Goal: Task Accomplishment & Management: Use online tool/utility

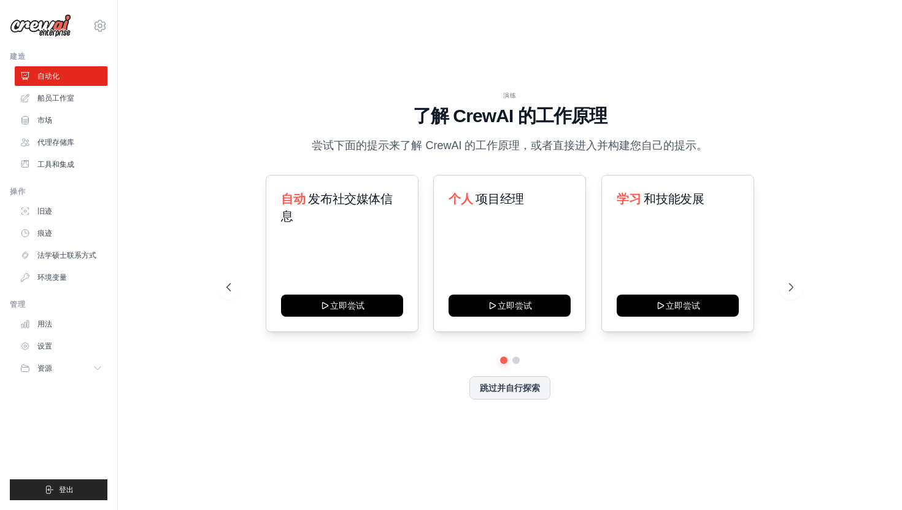
click at [541, 20] on div "演练 了解 CrewAI 的工作原理 尝试下面的提示来了解 CrewAI 的工作原理，或者直接进入并构建您自己的提示。 自动 发布社交媒体信息 立即尝试 个人…" at bounding box center [509, 254] width 745 height 485
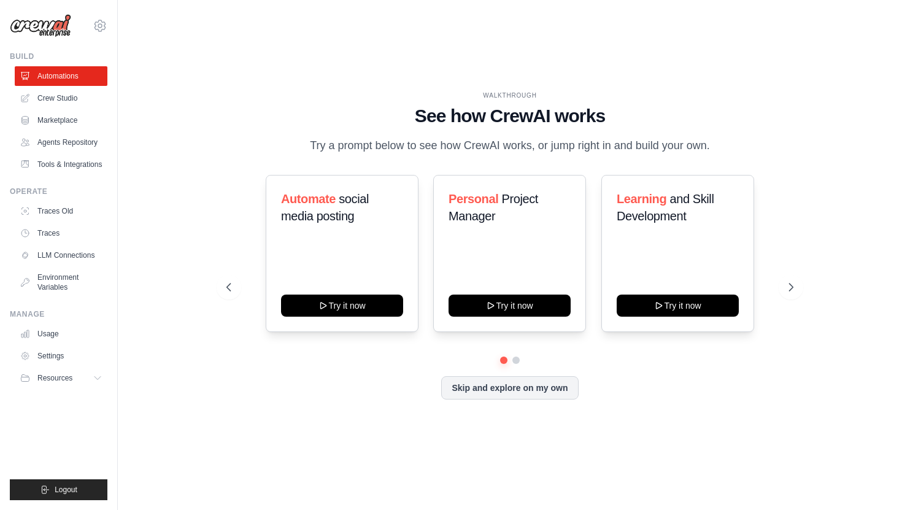
click at [460, 32] on div "WALKTHROUGH See how CrewAI works Try a prompt below to see how CrewAI works, or…" at bounding box center [509, 254] width 745 height 485
click at [94, 19] on icon at bounding box center [100, 25] width 15 height 15
click at [141, 77] on span "Settings" at bounding box center [153, 76] width 97 height 12
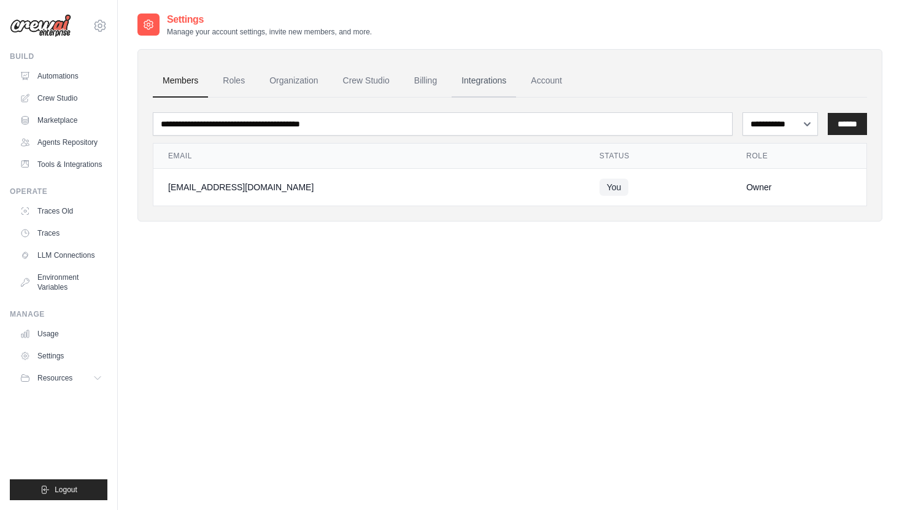
click at [493, 83] on link "Integrations" at bounding box center [483, 80] width 64 height 33
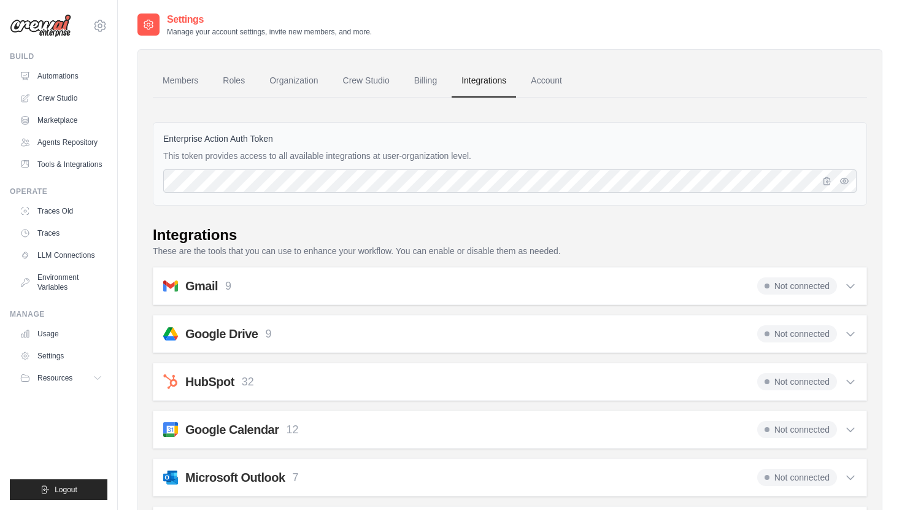
click at [556, 82] on link "Account" at bounding box center [546, 80] width 51 height 33
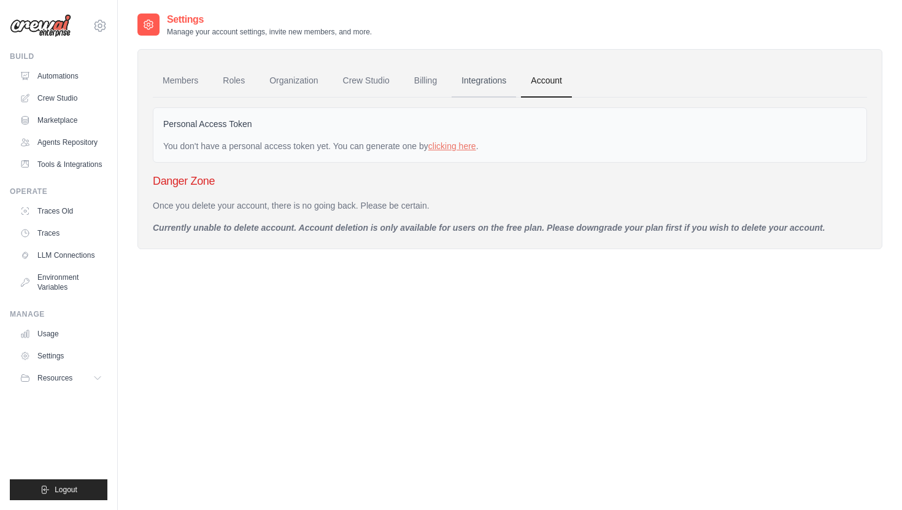
click at [505, 88] on link "Integrations" at bounding box center [483, 80] width 64 height 33
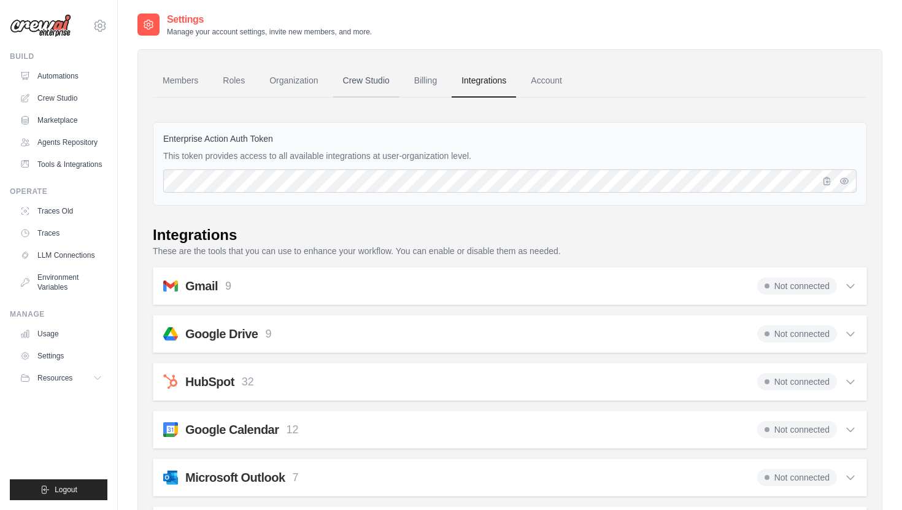
click at [363, 79] on link "Crew Studio" at bounding box center [366, 80] width 66 height 33
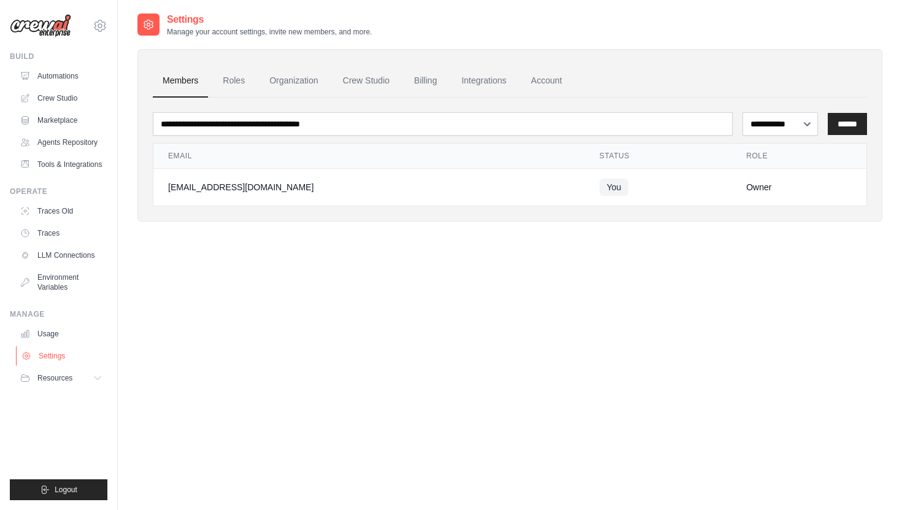
click at [68, 366] on link "Settings" at bounding box center [62, 356] width 93 height 20
click at [92, 386] on button "Resources" at bounding box center [62, 378] width 93 height 20
click at [91, 383] on button "Resources" at bounding box center [62, 378] width 93 height 20
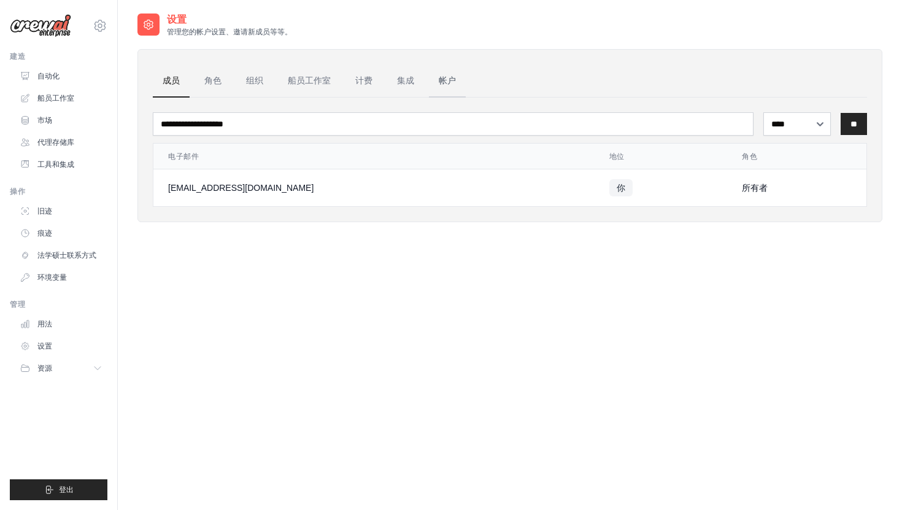
click at [455, 83] on font "帐户" at bounding box center [447, 80] width 17 height 10
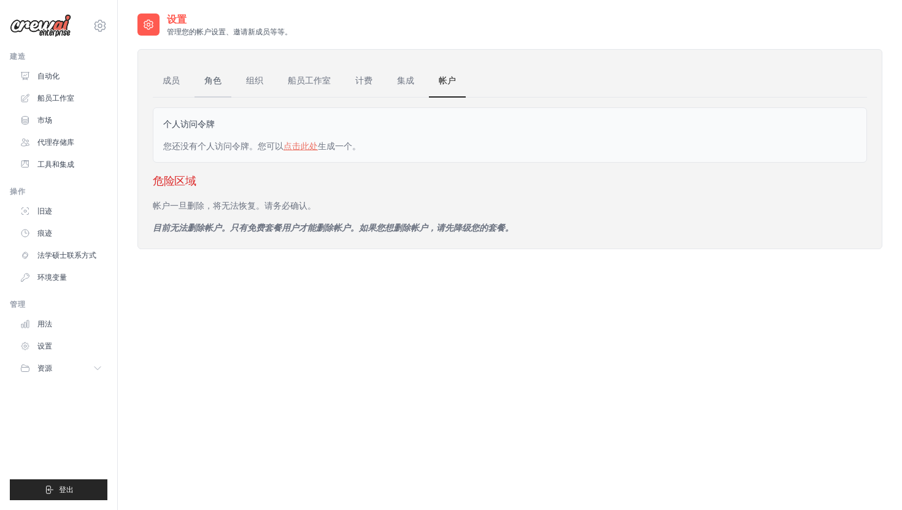
click at [211, 84] on font "角色" at bounding box center [212, 80] width 17 height 10
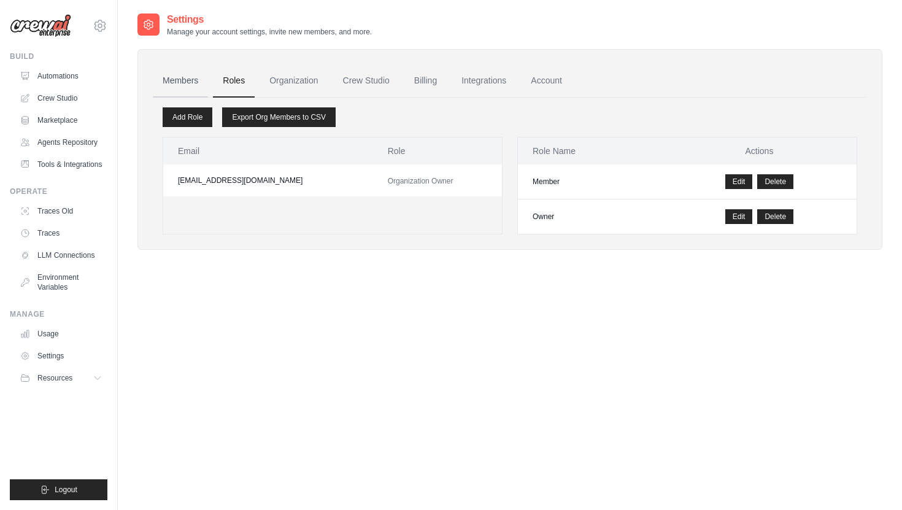
click at [186, 88] on link "Members" at bounding box center [180, 80] width 55 height 33
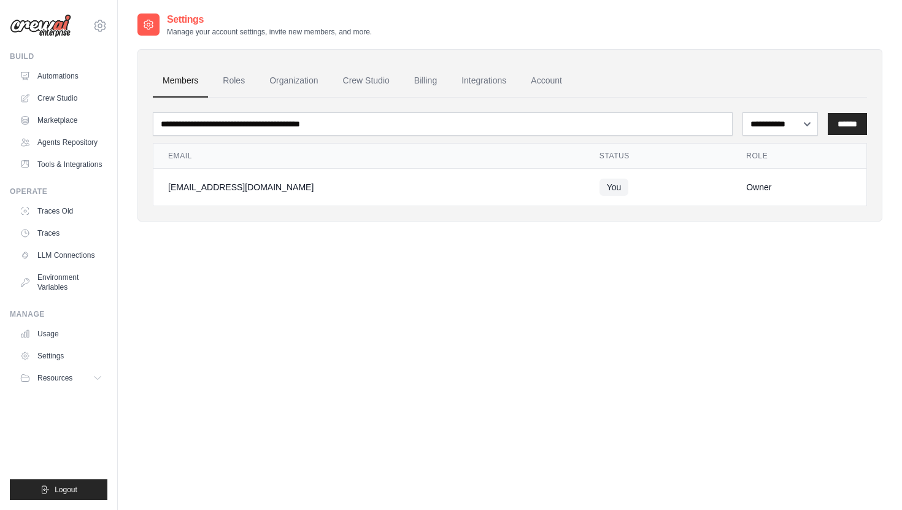
click at [770, 13] on div "Settings Manage your account settings, invite new members, and more." at bounding box center [509, 24] width 745 height 25
click at [339, 242] on div "**********" at bounding box center [509, 267] width 745 height 510
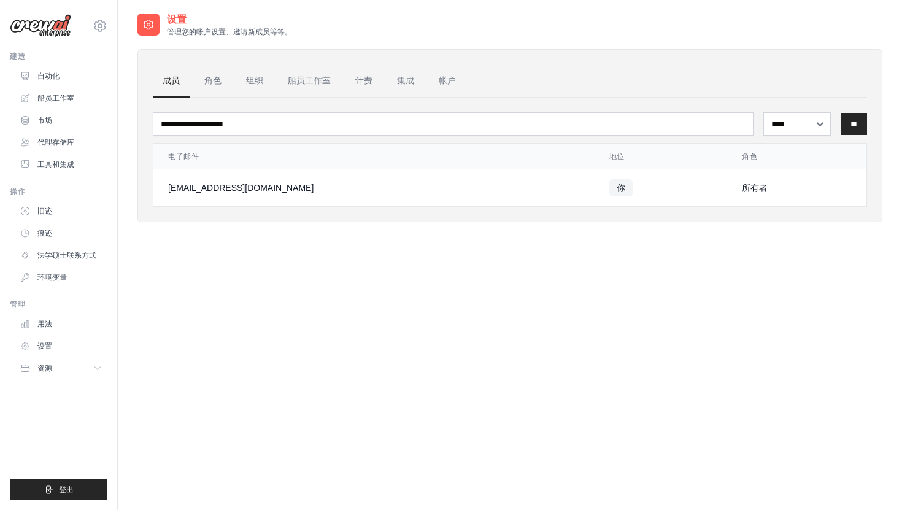
click at [451, 295] on div "设置 管理您的帐户设置、邀请新成员等等。 成员 角色 组织 船员工作室 计费 集成 帐户 **** ** *** ** 电子邮件 地位" at bounding box center [509, 267] width 745 height 510
click at [66, 326] on link "用法" at bounding box center [62, 324] width 93 height 20
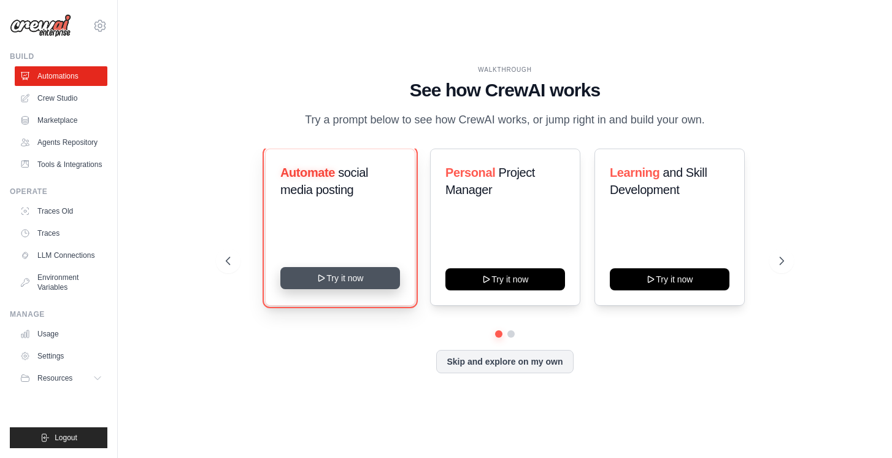
click at [339, 289] on button "Try it now" at bounding box center [340, 278] width 120 height 22
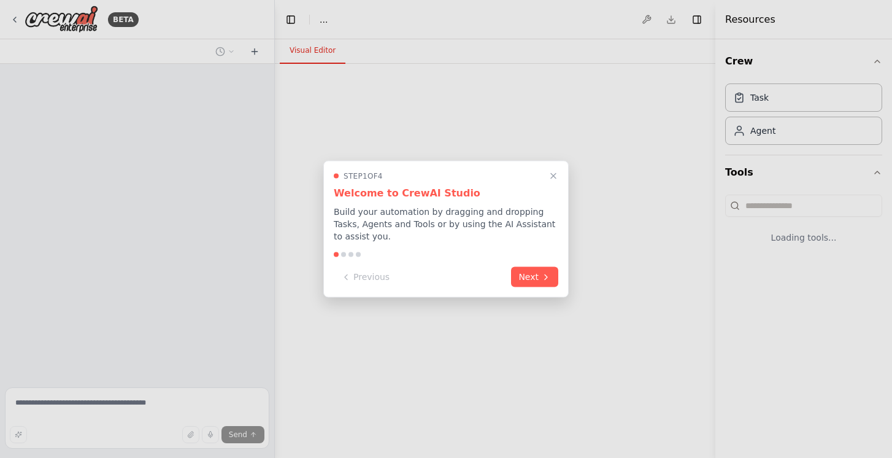
click at [410, 225] on p "Build your automation by dragging and dropping Tasks, Agents and Tools or by us…" at bounding box center [446, 223] width 225 height 37
click at [539, 282] on button "Next" at bounding box center [534, 276] width 47 height 20
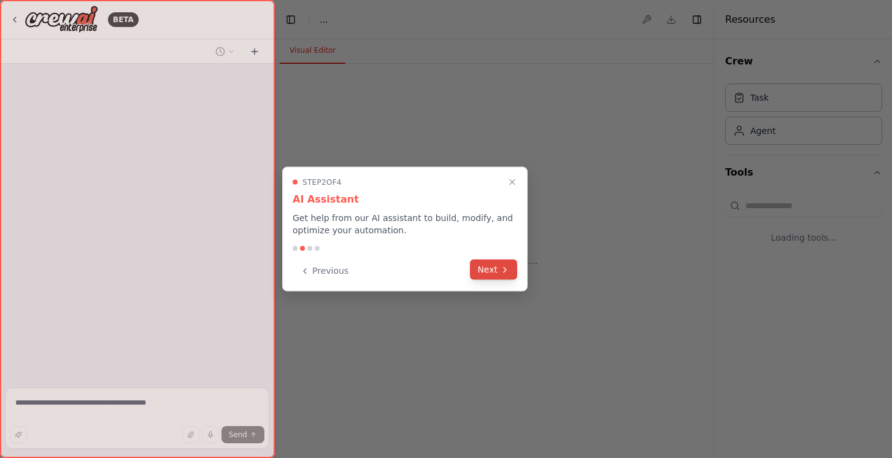
click at [509, 276] on button "Next" at bounding box center [493, 269] width 47 height 20
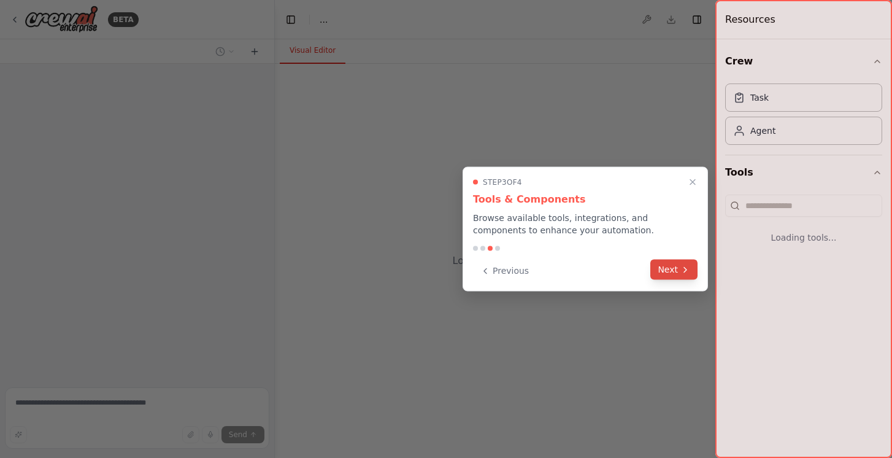
click at [669, 269] on button "Next" at bounding box center [673, 269] width 47 height 20
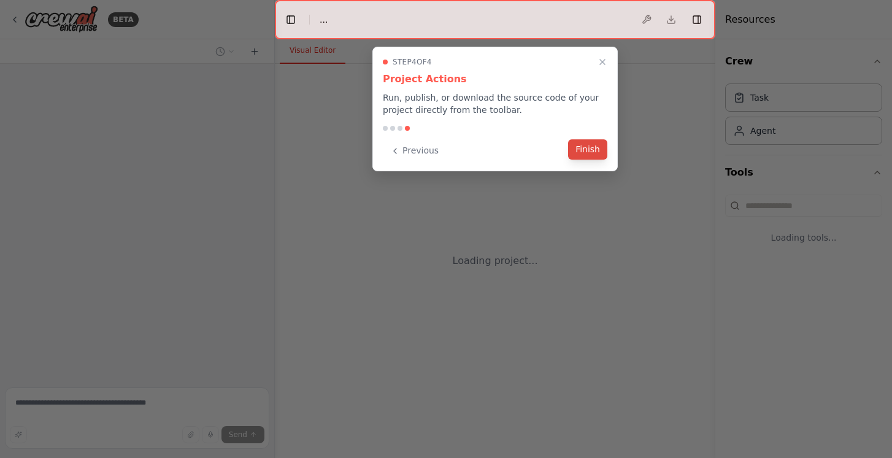
click at [604, 149] on button "Finish" at bounding box center [587, 149] width 39 height 20
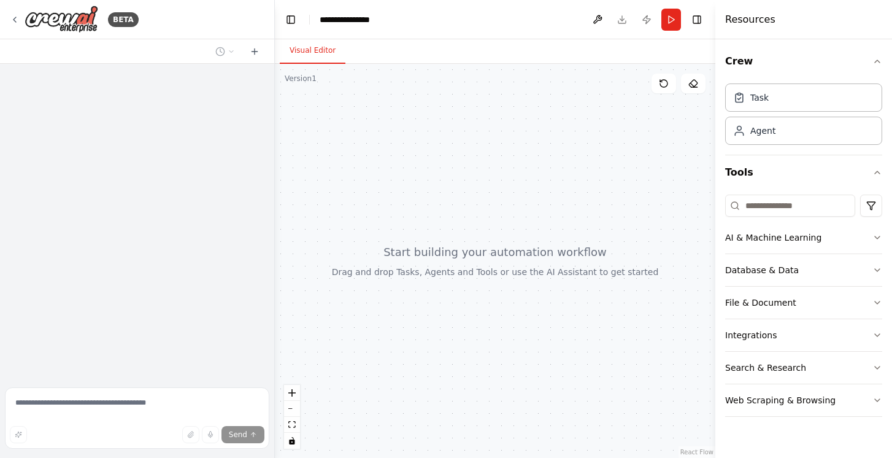
click at [374, 129] on div at bounding box center [495, 261] width 440 height 394
click at [355, 54] on button "Execution" at bounding box center [373, 51] width 56 height 26
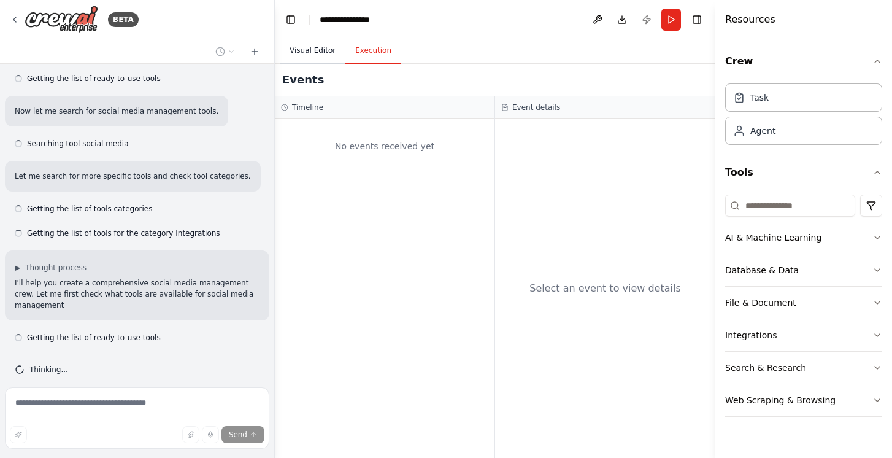
scroll to position [167, 0]
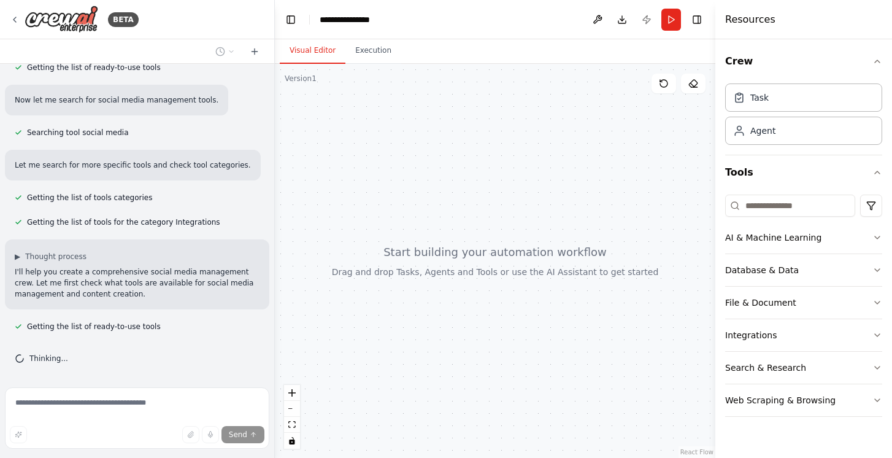
click at [318, 56] on button "Visual Editor" at bounding box center [313, 51] width 66 height 26
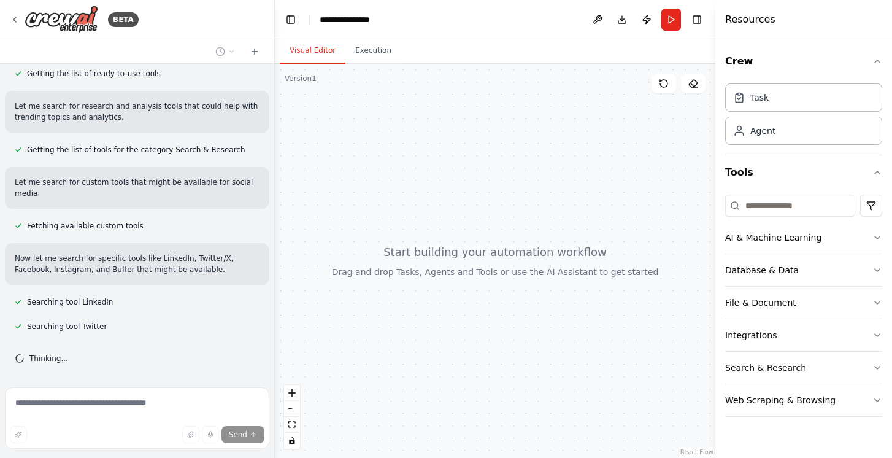
scroll to position [444, 0]
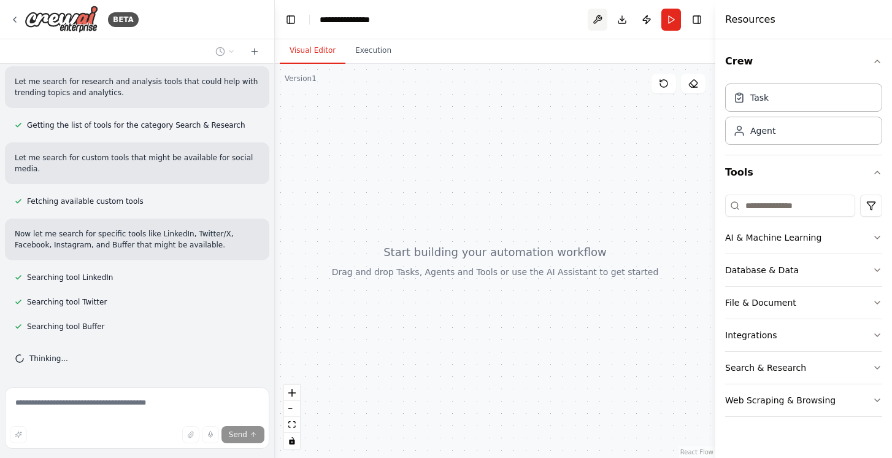
click at [602, 20] on button at bounding box center [598, 20] width 20 height 22
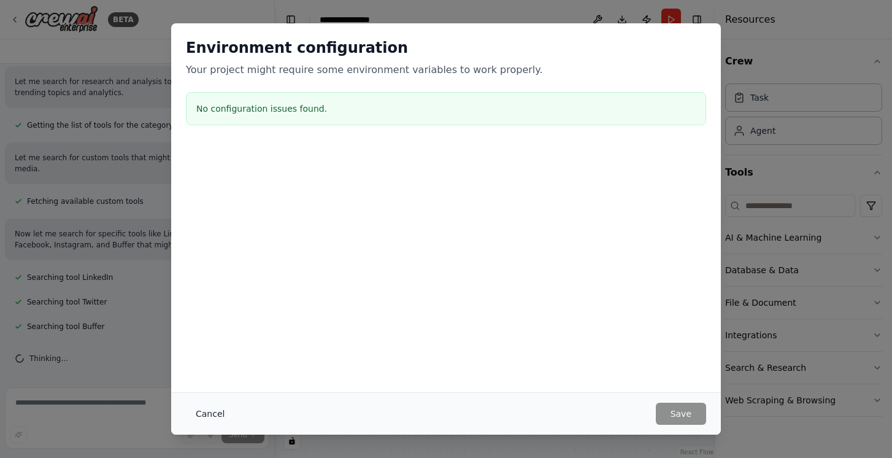
click at [206, 411] on button "Cancel" at bounding box center [210, 413] width 48 height 22
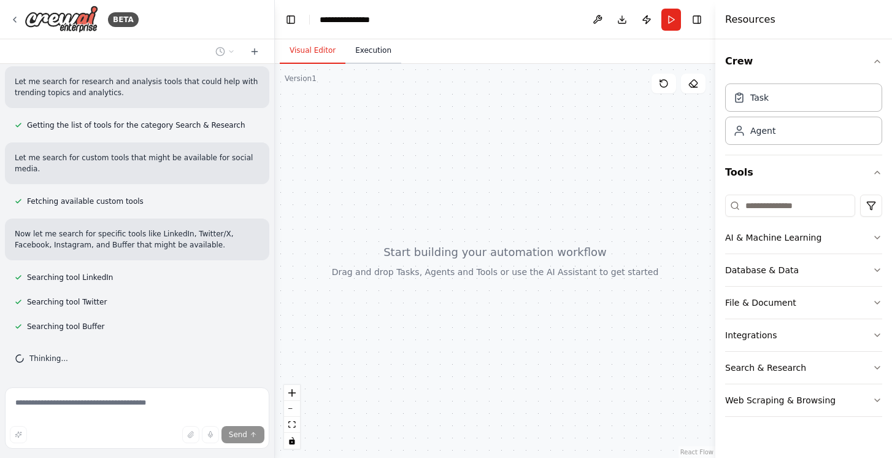
click at [372, 49] on button "Execution" at bounding box center [373, 51] width 56 height 26
click at [324, 52] on button "Visual Editor" at bounding box center [313, 51] width 66 height 26
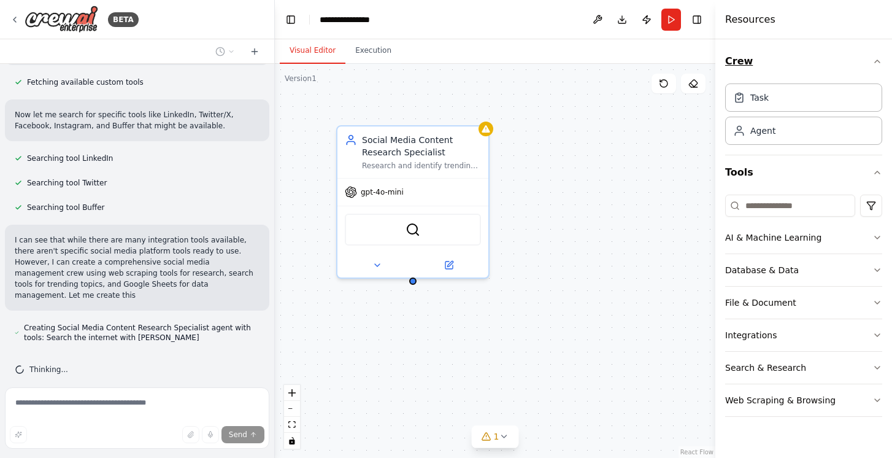
click at [877, 59] on icon "button" at bounding box center [877, 61] width 10 height 10
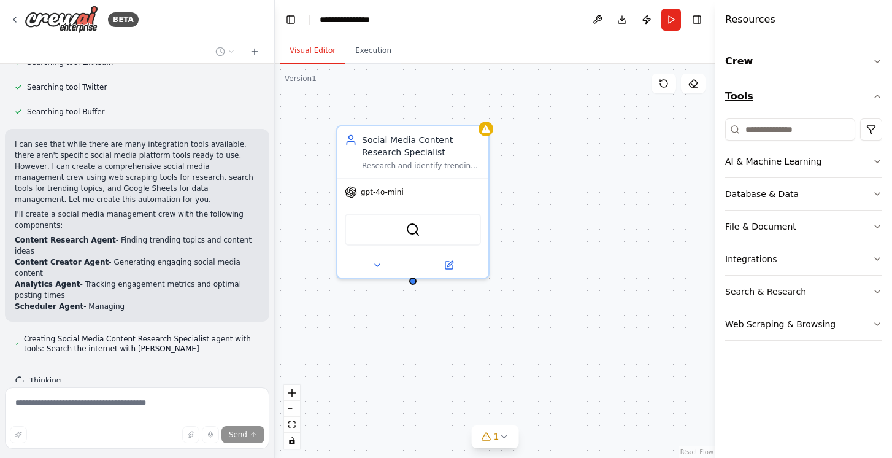
scroll to position [670, 0]
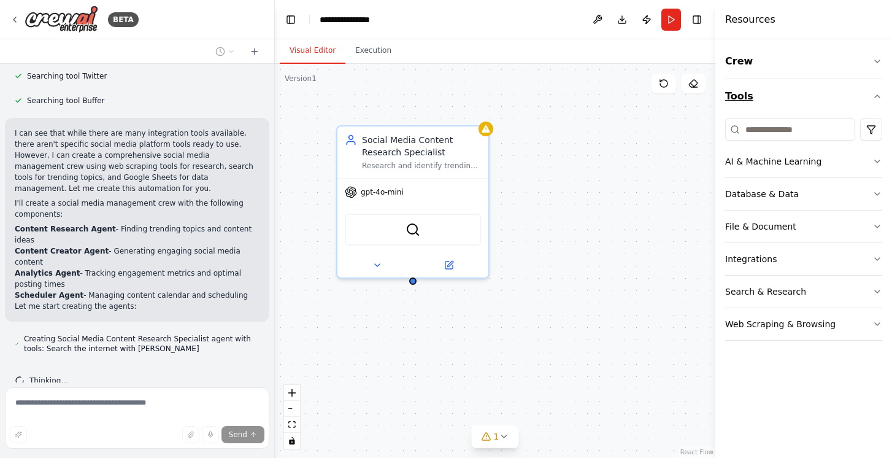
click at [876, 100] on icon "button" at bounding box center [877, 96] width 10 height 10
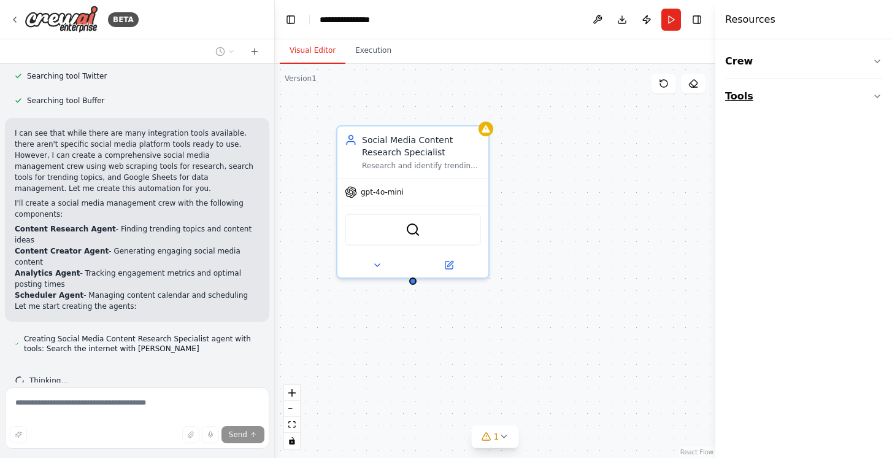
click at [879, 94] on icon "button" at bounding box center [877, 96] width 10 height 10
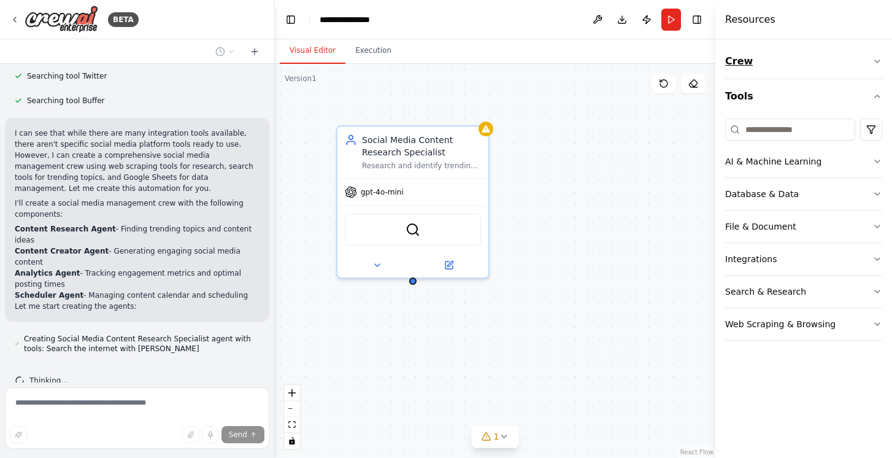
click at [875, 64] on icon "button" at bounding box center [877, 61] width 10 height 10
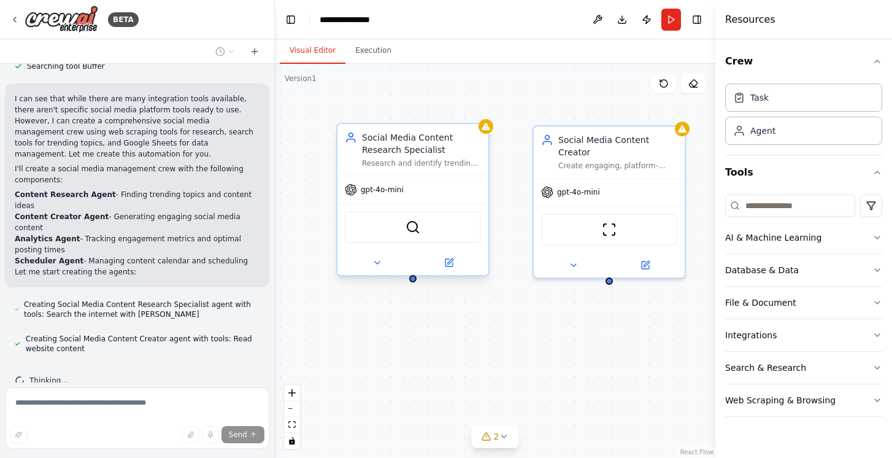
click at [441, 194] on div "gpt-4o-mini" at bounding box center [412, 189] width 151 height 27
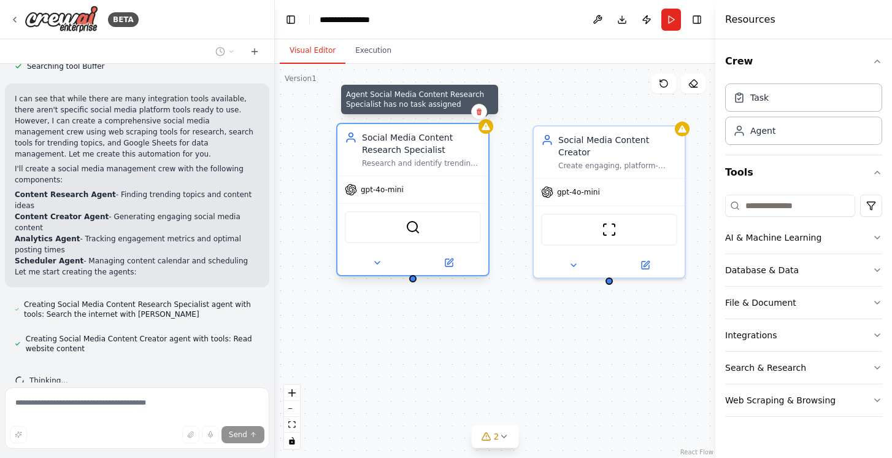
click at [488, 128] on icon at bounding box center [486, 126] width 8 height 7
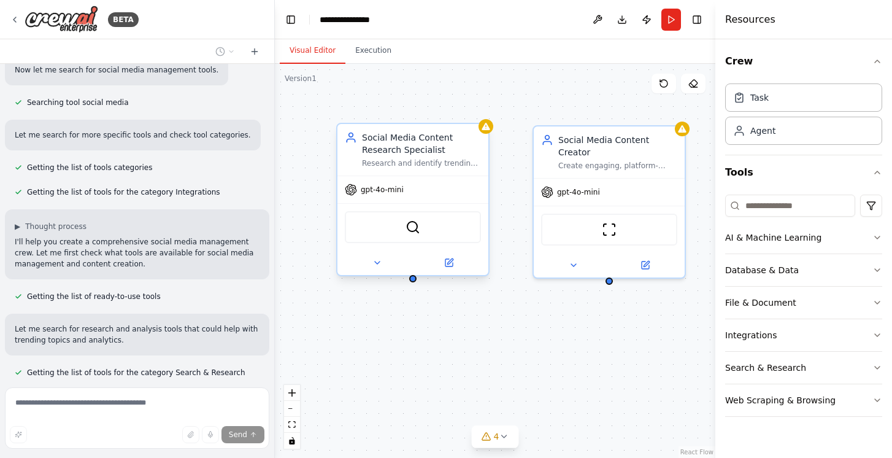
scroll to position [0, 0]
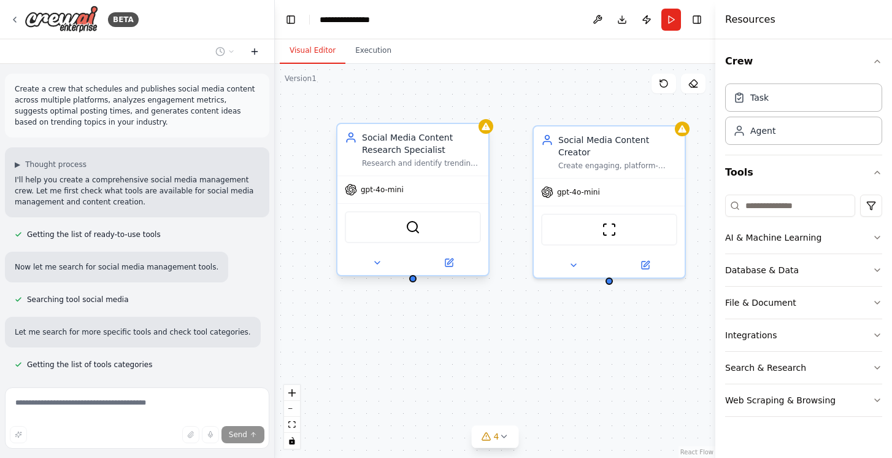
click at [255, 48] on icon at bounding box center [255, 51] width 0 height 6
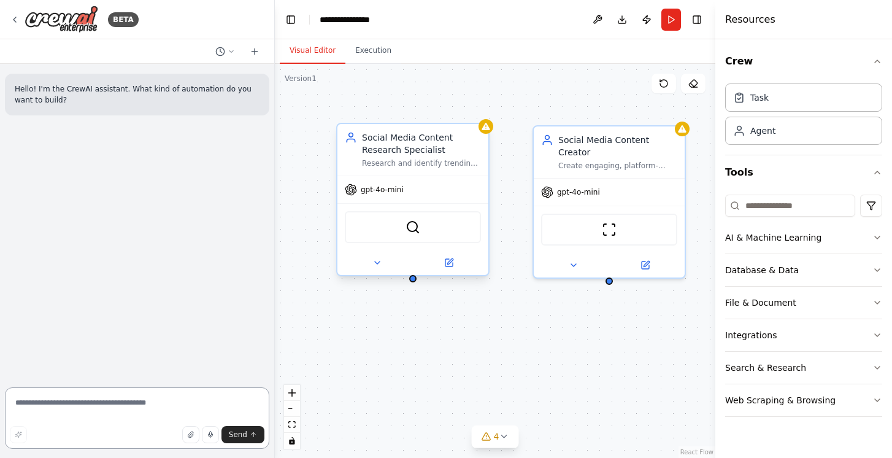
click at [85, 407] on textarea at bounding box center [137, 417] width 264 height 61
type textarea "*******"
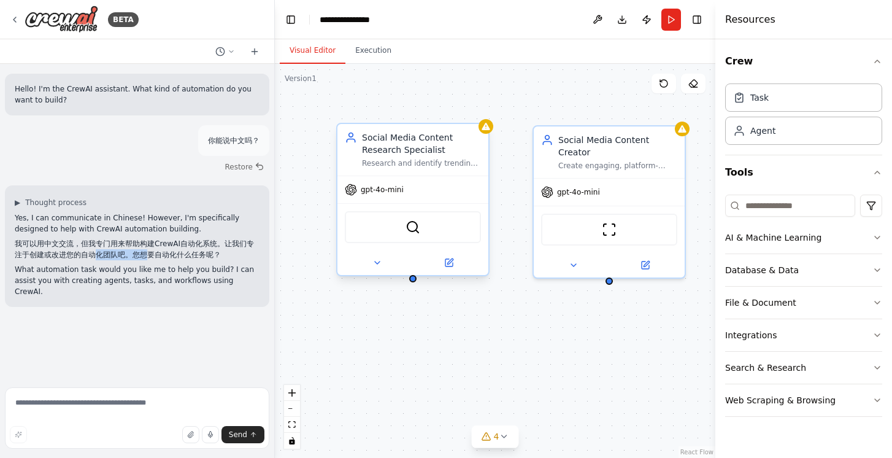
drag, startPoint x: 94, startPoint y: 250, endPoint x: 147, endPoint y: 250, distance: 53.4
click at [147, 250] on p "我可以用中文交流，但我专门用来帮助构建CrewAI自动化系统。让我们专注于创建或改进您的自动化团队吧。您想要自动化什么任务呢？" at bounding box center [137, 249] width 245 height 22
click at [198, 250] on p "我可以用中文交流，但我专门用来帮助构建CrewAI自动化系统。让我们专注于创建或改进您的自动化团队吧。您想要自动化什么任务呢？" at bounding box center [137, 249] width 245 height 22
drag, startPoint x: 178, startPoint y: 255, endPoint x: 196, endPoint y: 255, distance: 18.4
click at [196, 255] on p "我可以用中文交流，但我专门用来帮助构建CrewAI自动化系统。让我们专注于创建或改进您的自动化团队吧。您想要自动化什么任务呢？" at bounding box center [137, 249] width 245 height 22
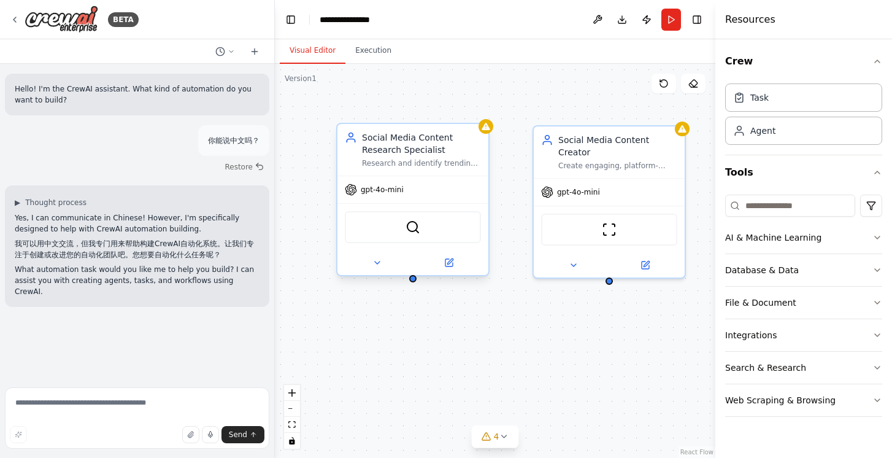
click at [227, 256] on p "我可以用中文交流，但我专门用来帮助构建CrewAI自动化系统。让我们专注于创建或改进您的自动化团队吧。您想要自动化什么任务呢？" at bounding box center [137, 249] width 245 height 22
click at [91, 413] on textarea at bounding box center [137, 417] width 264 height 61
type textarea "**********"
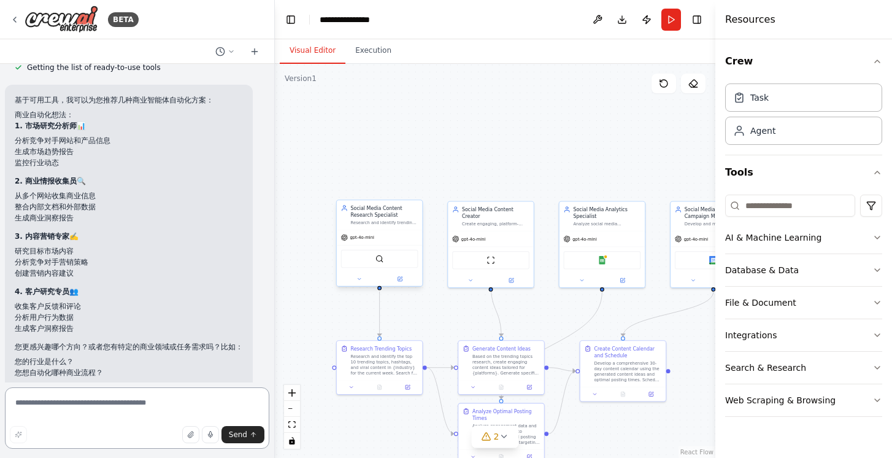
scroll to position [418, 0]
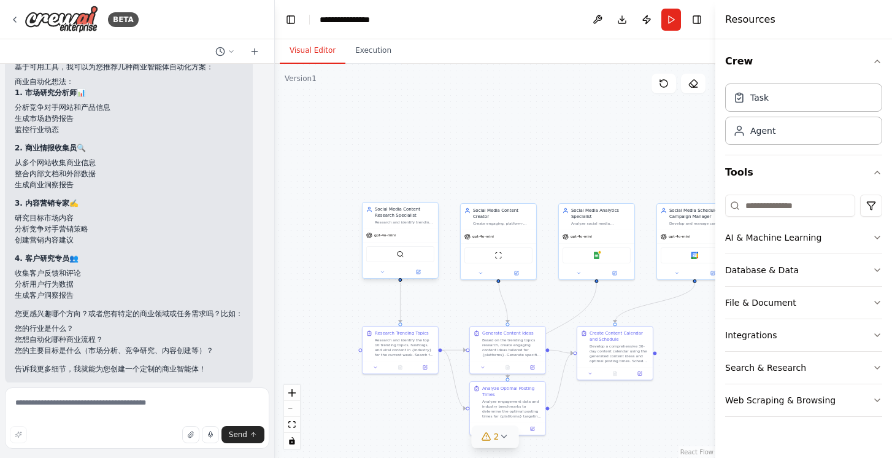
click at [506, 436] on icon at bounding box center [504, 436] width 10 height 10
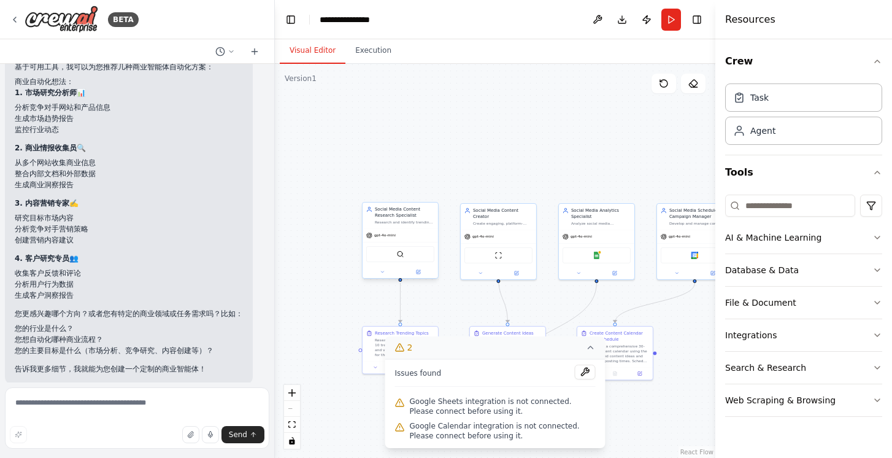
click at [615, 412] on div ".deletable-edge-delete-btn { width: 20px; height: 20px; border: 0px solid #ffff…" at bounding box center [495, 261] width 440 height 394
click at [541, 145] on div ".deletable-edge-delete-btn { width: 20px; height: 20px; border: 0px solid #ffff…" at bounding box center [495, 261] width 440 height 394
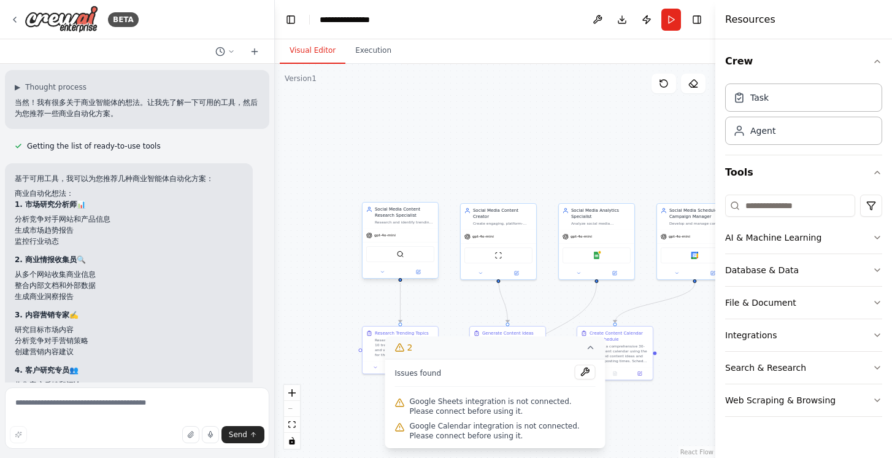
scroll to position [347, 0]
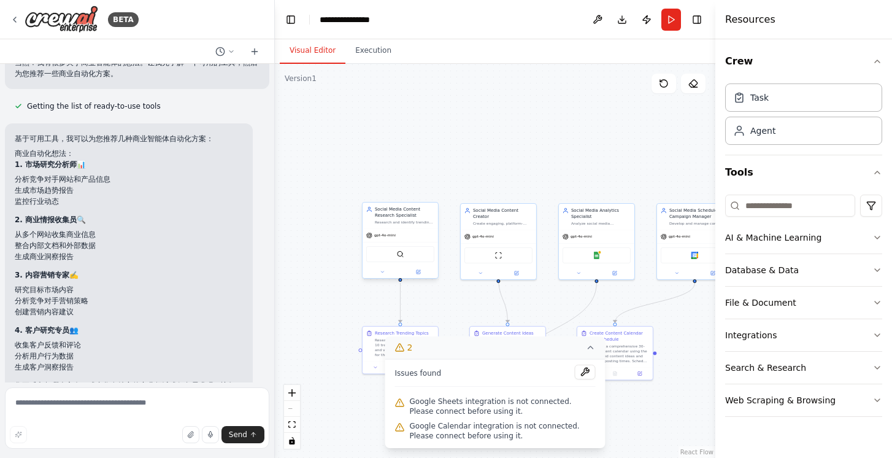
drag, startPoint x: 44, startPoint y: 210, endPoint x: 90, endPoint y: 210, distance: 46.0
click at [90, 214] on p "2. 商业情报收集员 🔍" at bounding box center [129, 219] width 228 height 11
click at [53, 160] on strong "1. 市场研究分析师" at bounding box center [46, 164] width 62 height 9
click at [48, 271] on strong "3. 内容营销专家" at bounding box center [42, 275] width 55 height 9
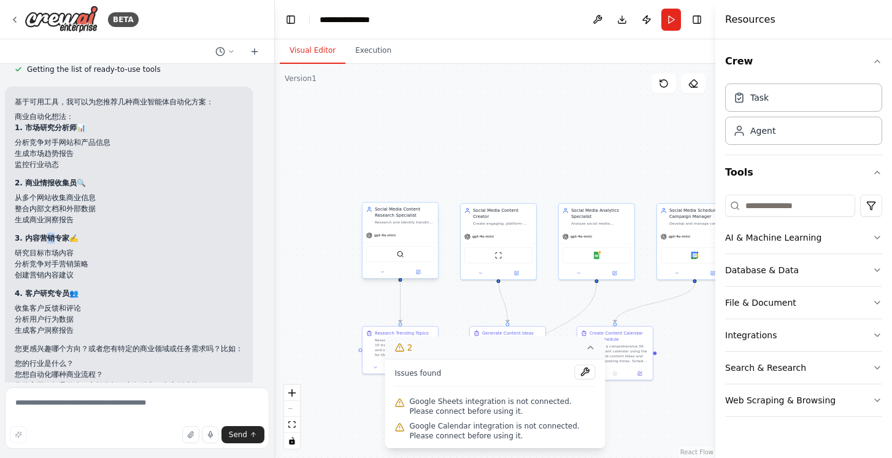
scroll to position [388, 0]
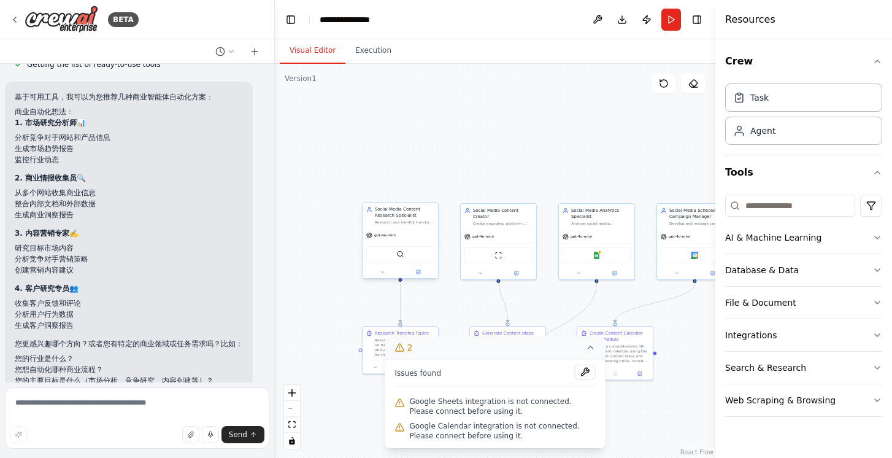
click at [47, 283] on p "4. 客户研究专员 👥" at bounding box center [129, 288] width 228 height 11
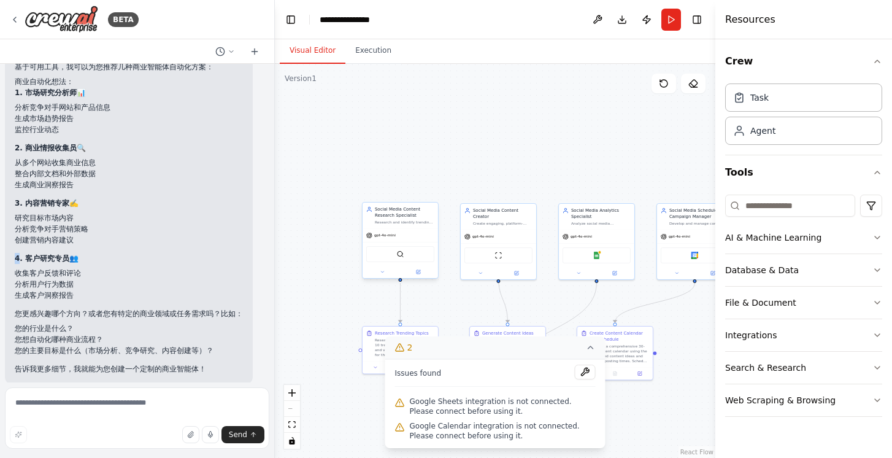
click at [520, 133] on div ".deletable-edge-delete-btn { width: 20px; height: 20px; border: 0px solid #ffff…" at bounding box center [495, 261] width 440 height 394
drag, startPoint x: 429, startPoint y: 205, endPoint x: 368, endPoint y: 152, distance: 81.3
click at [368, 152] on div "Social Media Content Research Specialist" at bounding box center [379, 151] width 59 height 12
drag, startPoint x: 518, startPoint y: 229, endPoint x: 486, endPoint y: 144, distance: 90.5
click at [486, 144] on div "gpt-4o-mini" at bounding box center [467, 148] width 75 height 13
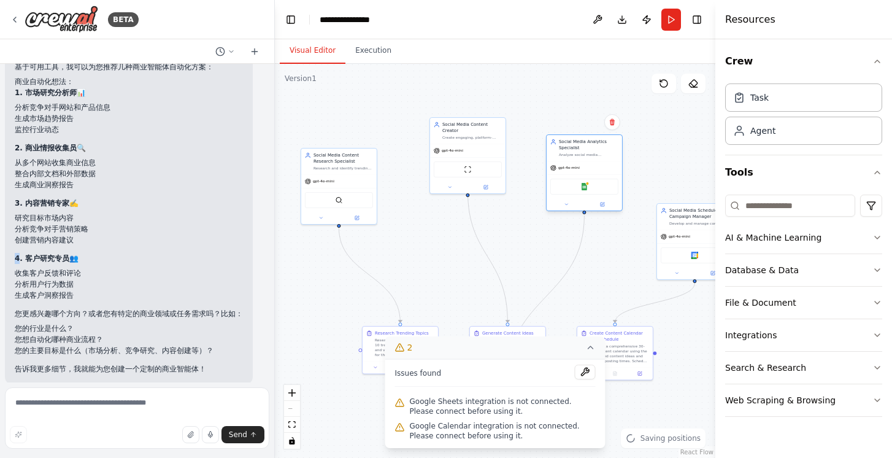
drag, startPoint x: 613, startPoint y: 217, endPoint x: 596, endPoint y: 138, distance: 80.4
click at [596, 139] on div "Social Media Analytics Specialist" at bounding box center [588, 145] width 59 height 12
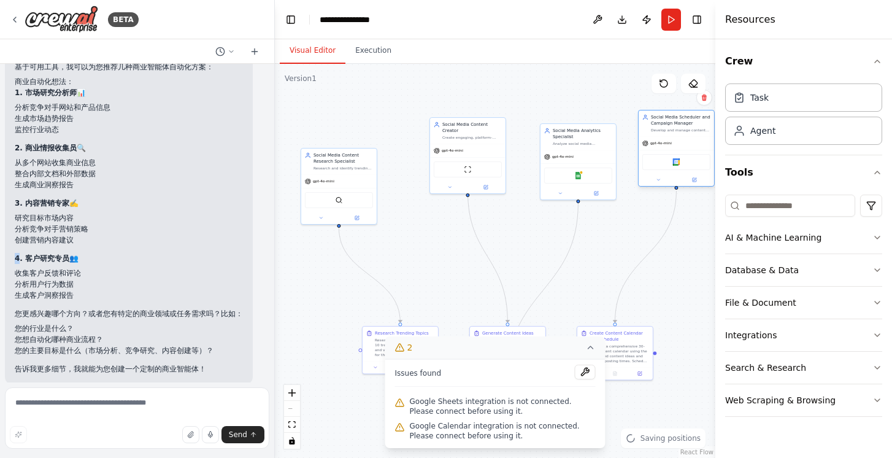
drag, startPoint x: 679, startPoint y: 218, endPoint x: 662, endPoint y: 128, distance: 91.8
click at [662, 128] on div "Social Media Scheduler and Campaign Manager Develop and manage content calendar…" at bounding box center [680, 123] width 59 height 18
click at [588, 371] on button at bounding box center [585, 371] width 21 height 15
click at [591, 348] on icon at bounding box center [590, 347] width 5 height 2
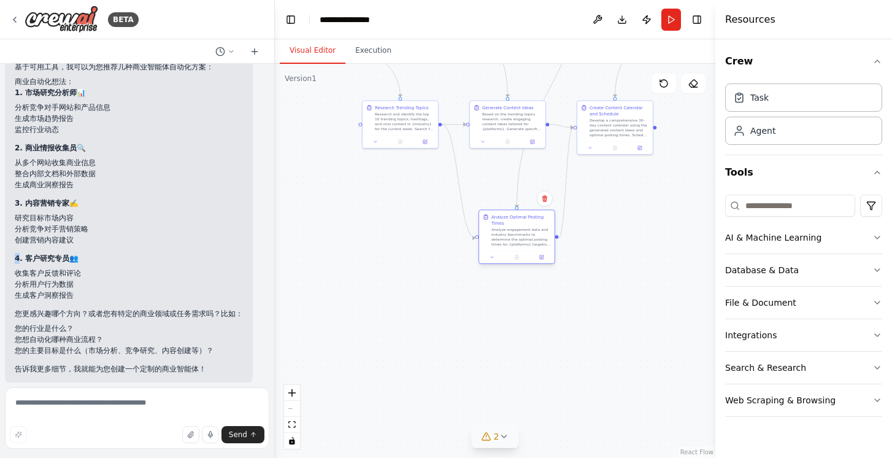
drag, startPoint x: 518, startPoint y: 394, endPoint x: 525, endPoint y: 223, distance: 171.3
click at [525, 223] on div "Analyze Optimal Posting Times" at bounding box center [520, 219] width 59 height 12
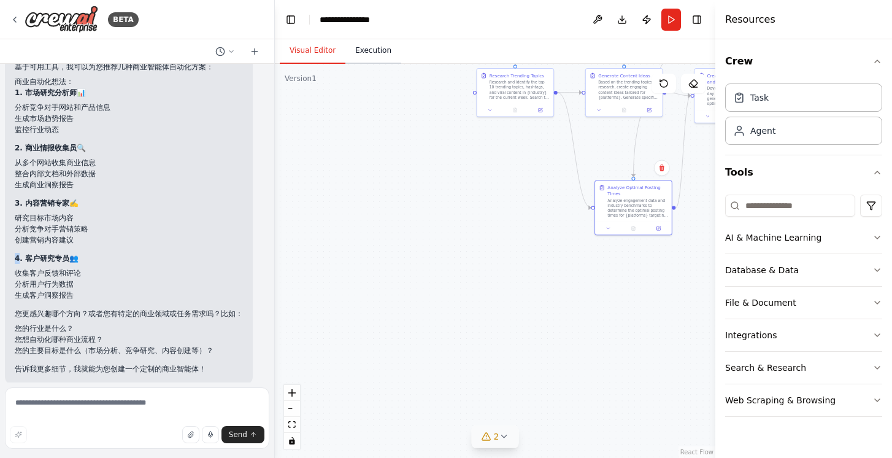
click at [378, 40] on button "Execution" at bounding box center [373, 51] width 56 height 26
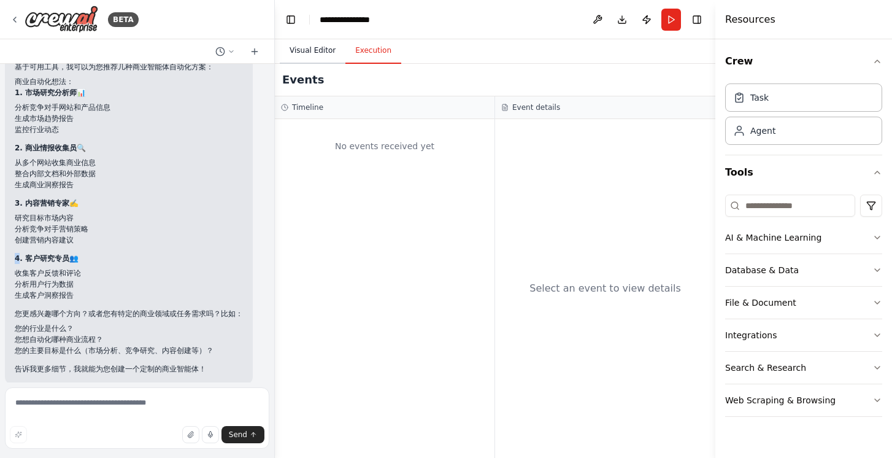
click at [323, 47] on button "Visual Editor" at bounding box center [313, 51] width 66 height 26
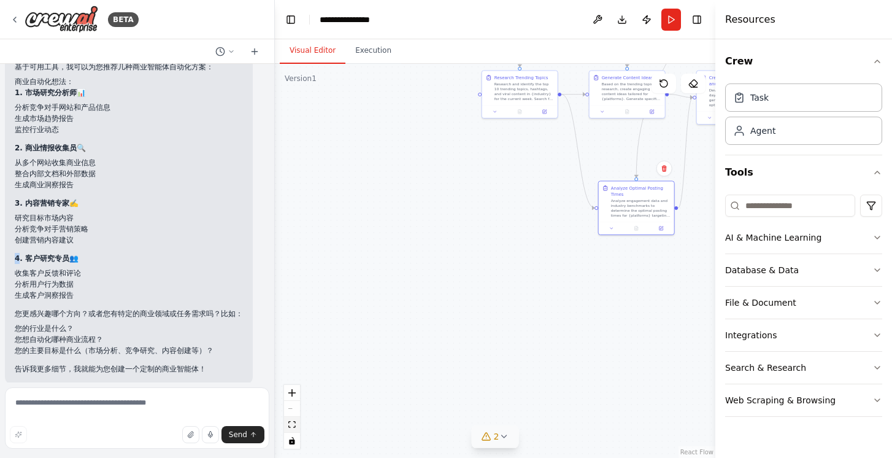
click at [295, 424] on icon "fit view" at bounding box center [291, 424] width 7 height 7
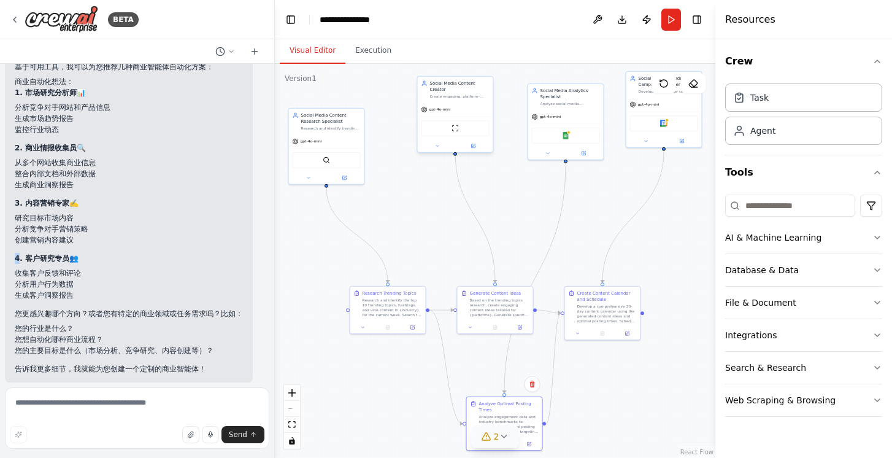
click at [464, 127] on div "ScrapeWebsiteTool" at bounding box center [455, 128] width 68 height 16
click at [446, 107] on span "gpt-4o-mini" at bounding box center [439, 109] width 21 height 5
drag, startPoint x: 443, startPoint y: 109, endPoint x: 447, endPoint y: 102, distance: 7.5
click at [447, 102] on div "gpt-4o-mini" at bounding box center [461, 102] width 75 height 13
click at [680, 25] on button "Run" at bounding box center [671, 20] width 20 height 22
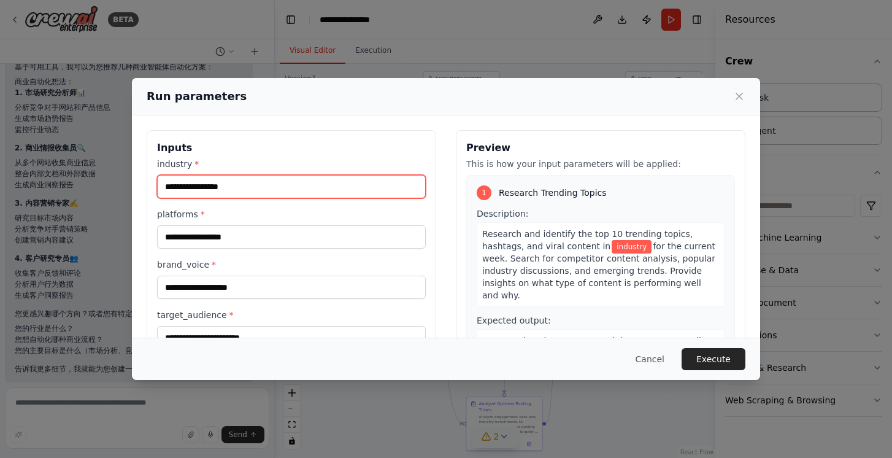
click at [263, 191] on input "industry *" at bounding box center [291, 186] width 269 height 23
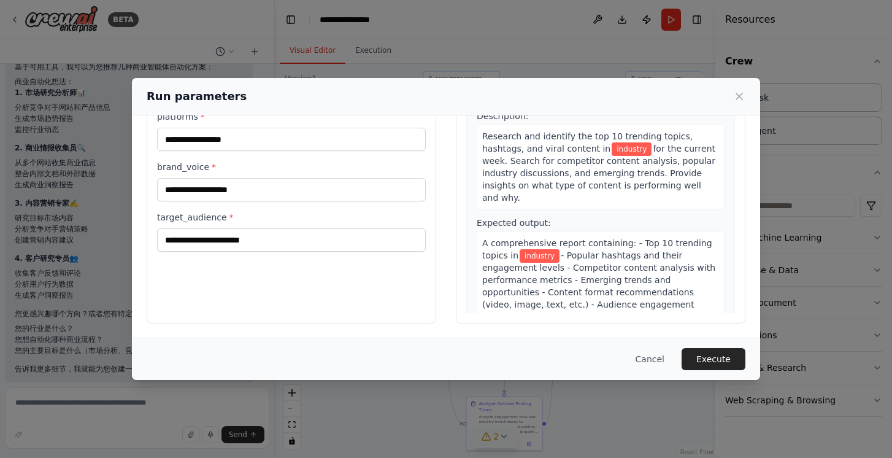
scroll to position [0, 0]
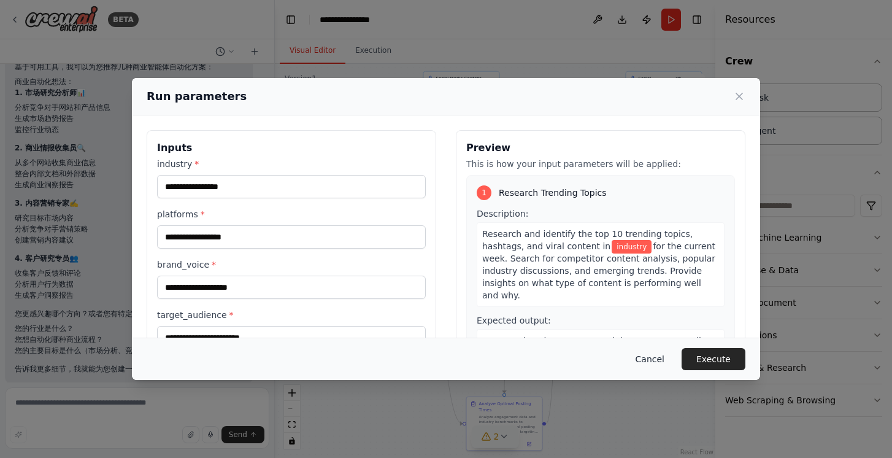
click at [653, 364] on button "Cancel" at bounding box center [650, 359] width 48 height 22
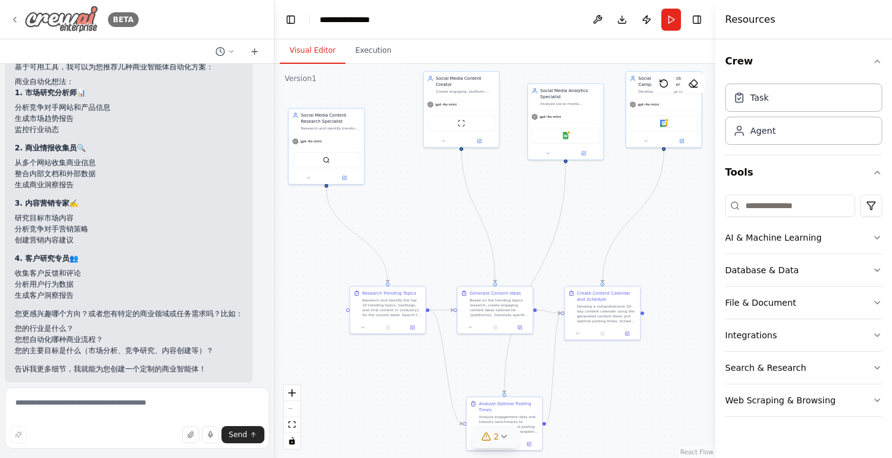
click at [13, 20] on icon at bounding box center [14, 19] width 2 height 5
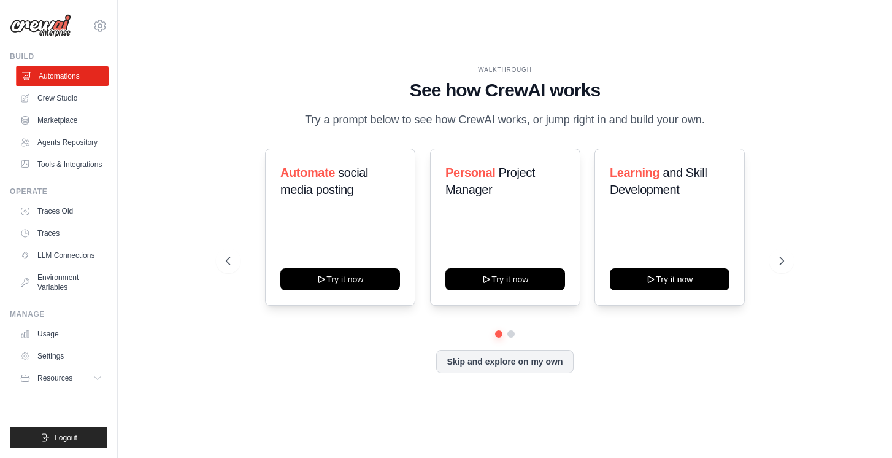
click at [77, 80] on link "Automations" at bounding box center [62, 76] width 93 height 20
click at [56, 167] on link "Tools & Integrations" at bounding box center [62, 165] width 93 height 20
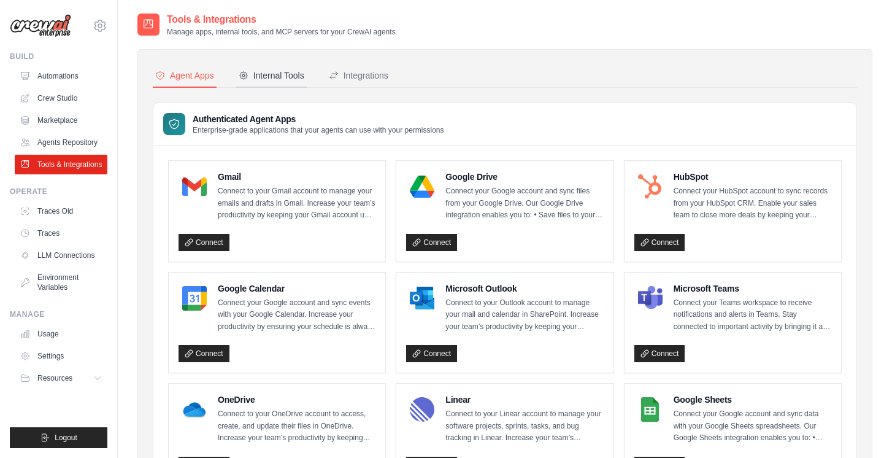
click at [290, 80] on div "Internal Tools" at bounding box center [272, 75] width 66 height 12
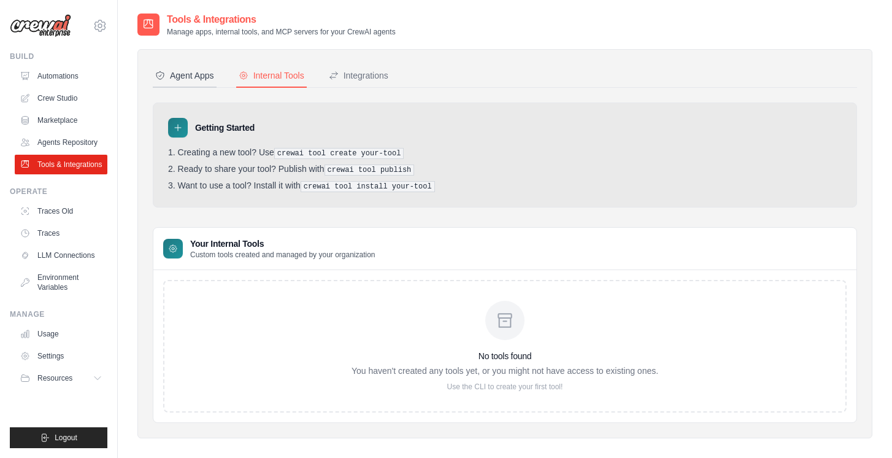
click at [167, 79] on div "Agent Apps" at bounding box center [184, 75] width 59 height 12
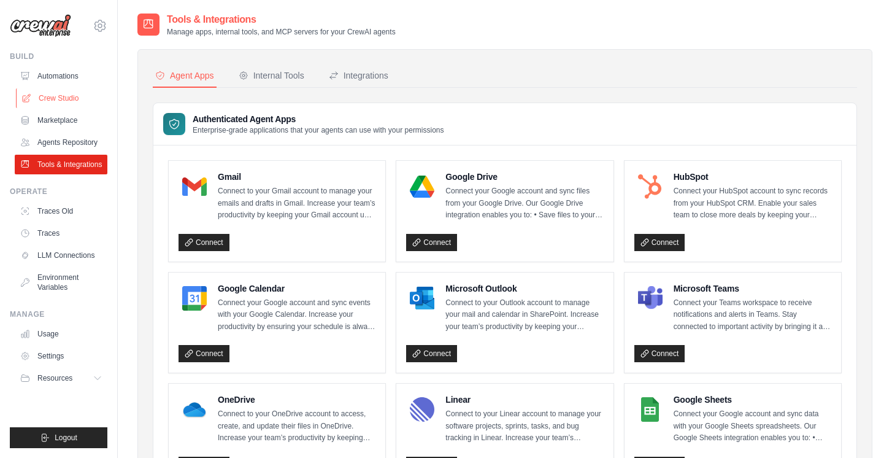
click at [66, 97] on link "Crew Studio" at bounding box center [62, 98] width 93 height 20
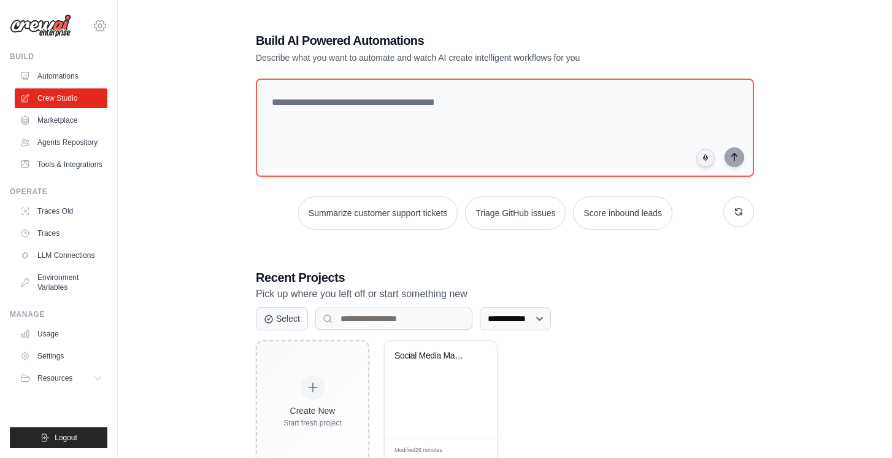
click at [101, 21] on icon at bounding box center [99, 25] width 11 height 10
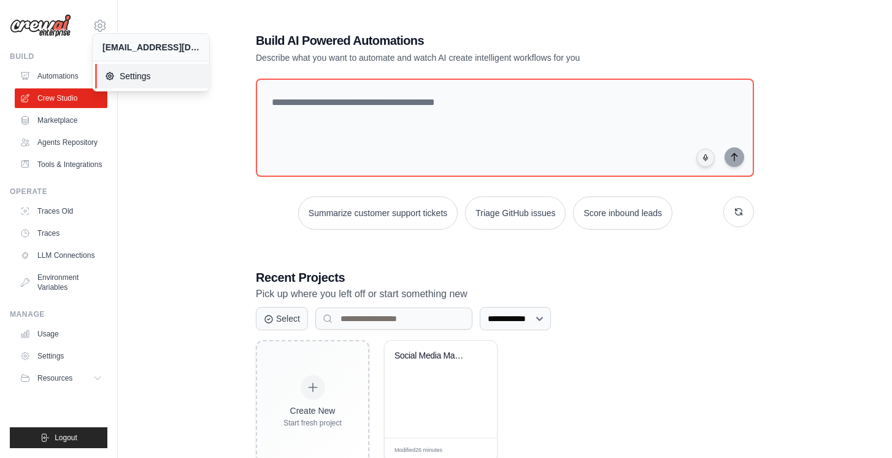
click at [135, 73] on span "Settings" at bounding box center [153, 76] width 97 height 12
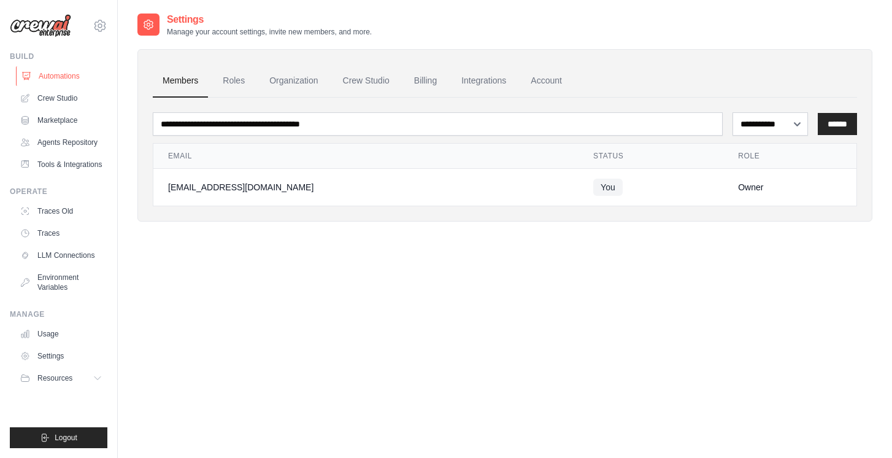
click at [68, 82] on link "Automations" at bounding box center [62, 76] width 93 height 20
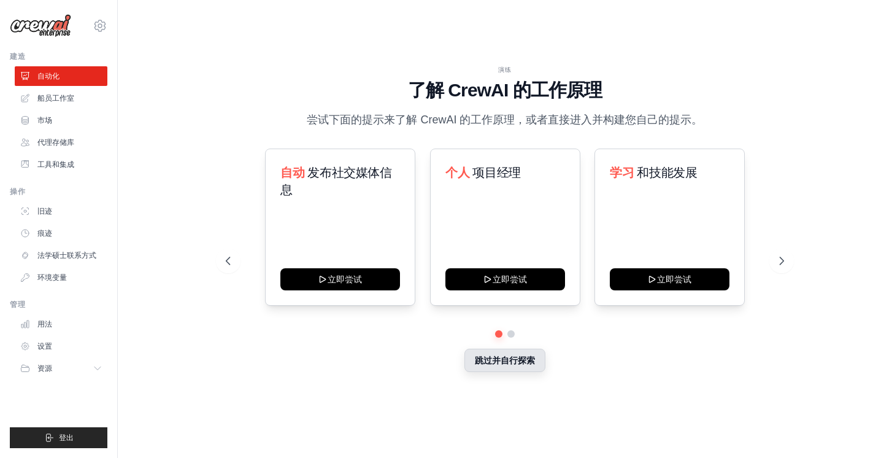
click at [524, 361] on font "跳过并自行探索" at bounding box center [505, 360] width 60 height 10
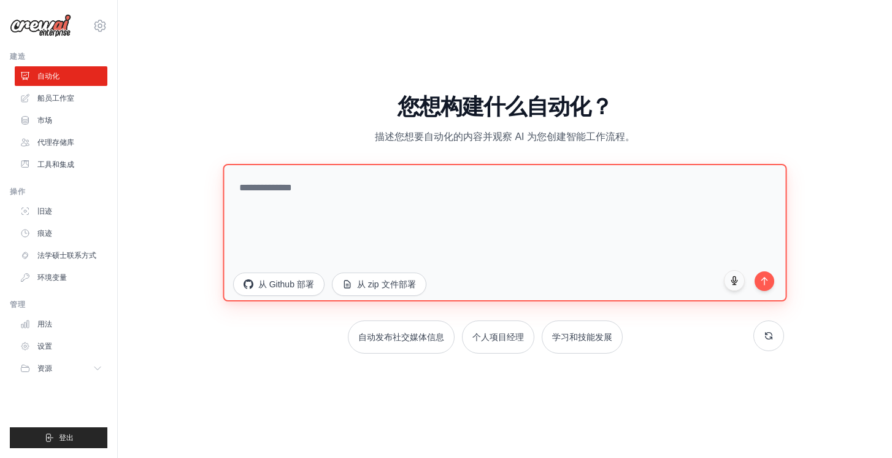
click at [335, 192] on textarea at bounding box center [505, 232] width 564 height 137
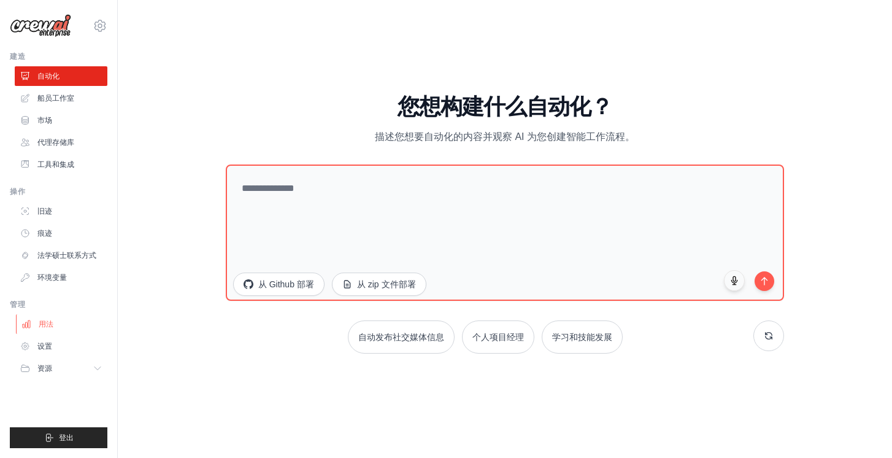
click at [57, 324] on link "用法" at bounding box center [62, 324] width 93 height 20
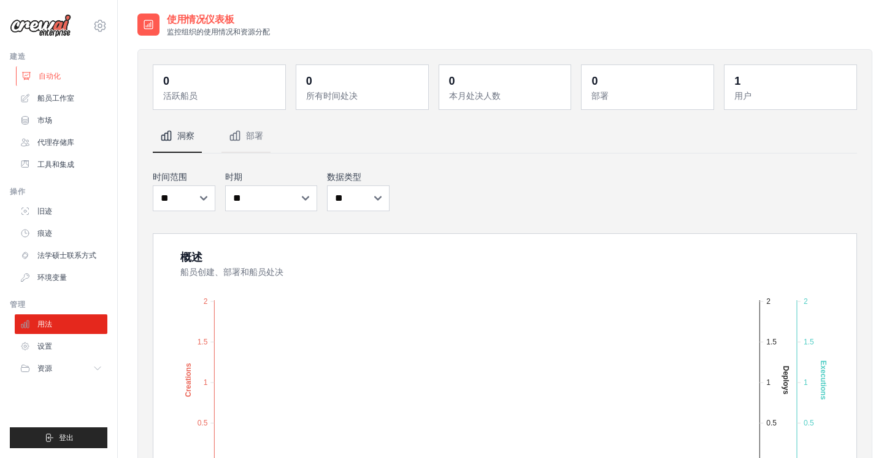
click at [67, 74] on link "自动化" at bounding box center [62, 76] width 93 height 20
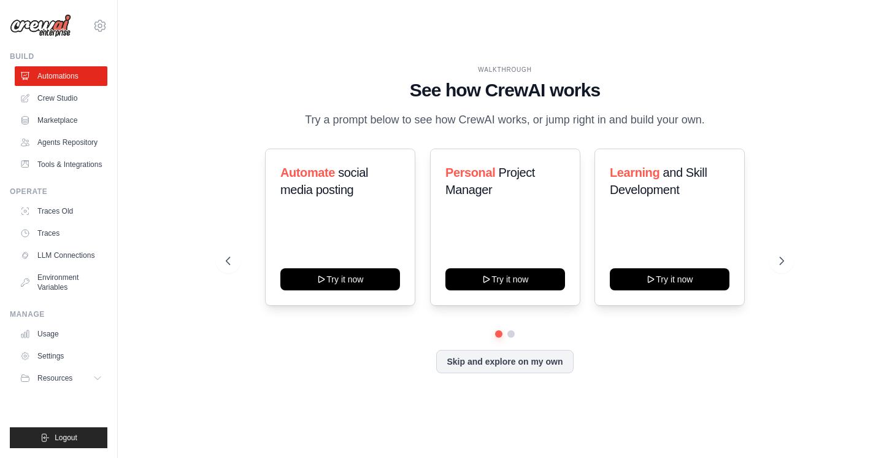
click at [826, 129] on div "WALKTHROUGH See how [PERSON_NAME] works Try a prompt below to see how [PERSON_N…" at bounding box center [504, 228] width 735 height 433
click at [537, 370] on button "Skip and explore on my own" at bounding box center [504, 359] width 137 height 23
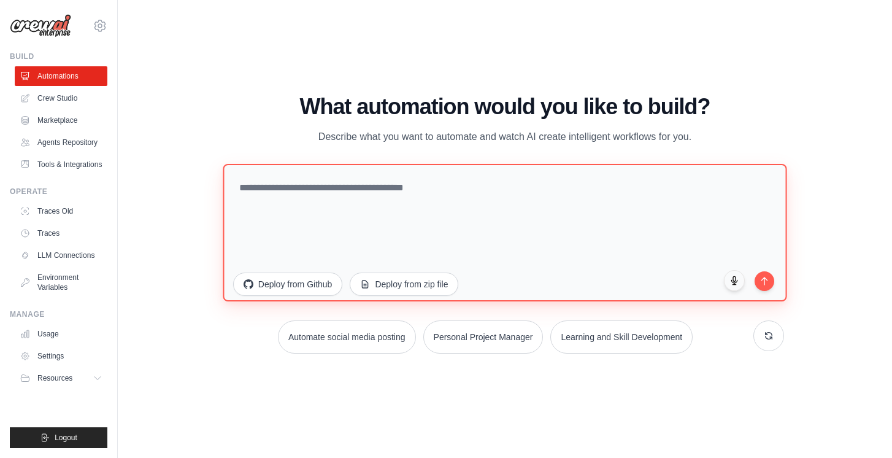
click at [452, 188] on textarea at bounding box center [505, 232] width 564 height 137
